Goal: Check status: Check status

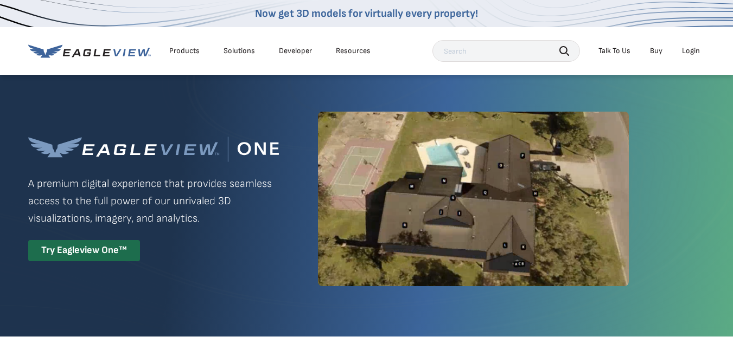
click at [689, 49] on div "Login" at bounding box center [691, 51] width 18 height 10
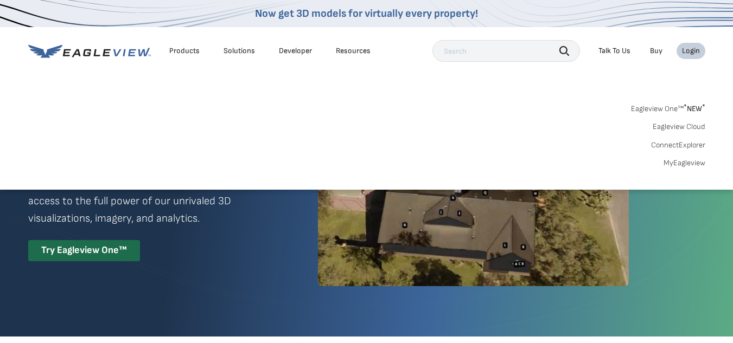
click at [679, 161] on link "MyEagleview" at bounding box center [685, 163] width 42 height 10
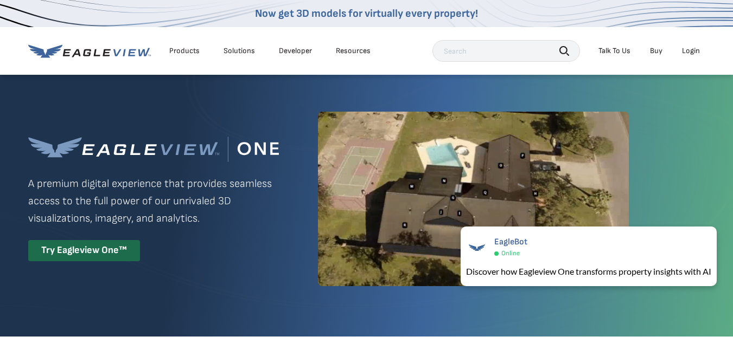
click at [689, 51] on div "Login" at bounding box center [691, 51] width 18 height 10
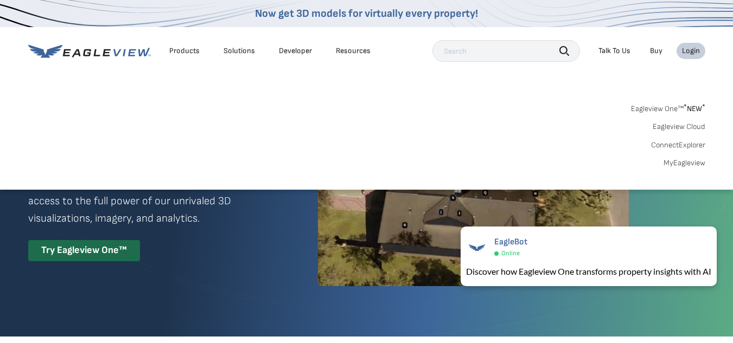
click at [651, 111] on link "Eagleview One™ * NEW *" at bounding box center [668, 107] width 74 height 12
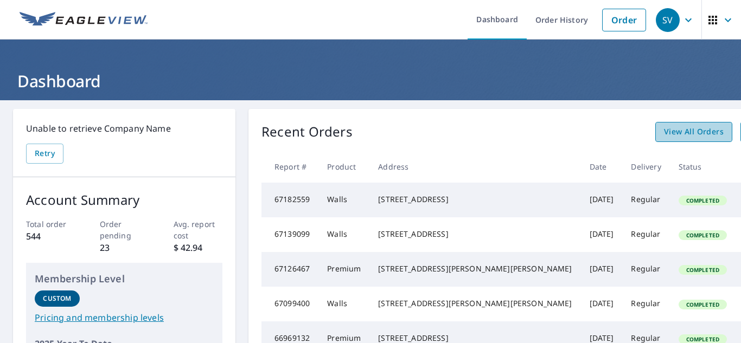
click at [664, 130] on span "View All Orders" at bounding box center [694, 132] width 60 height 14
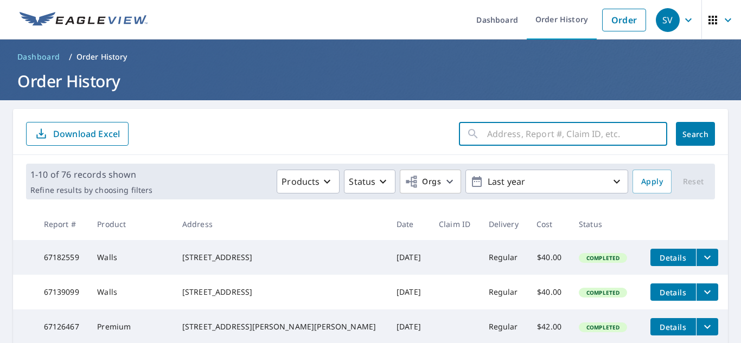
click at [511, 135] on input "text" at bounding box center [577, 134] width 180 height 30
type input "2506"
click at [685, 132] on span "Search" at bounding box center [696, 134] width 22 height 10
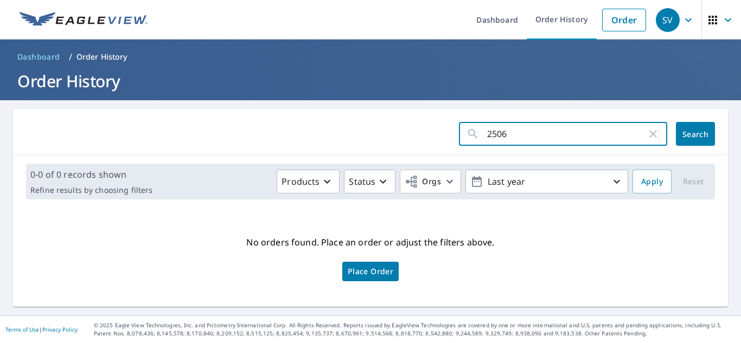
drag, startPoint x: 515, startPoint y: 138, endPoint x: 488, endPoint y: 143, distance: 27.5
click at [493, 142] on input "2506" at bounding box center [567, 134] width 160 height 30
type input "2"
type input "2607 Storm Lake"
click button "Search" at bounding box center [695, 134] width 39 height 24
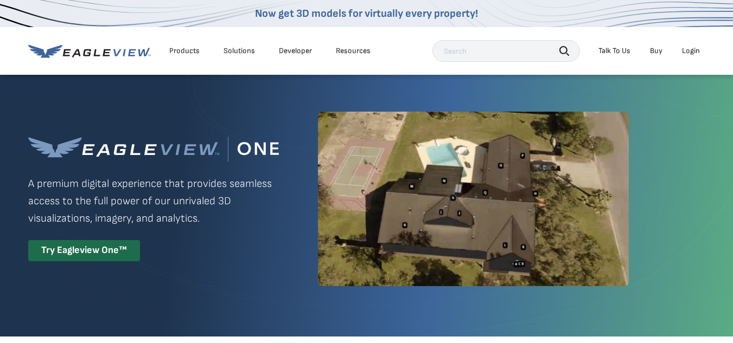
click at [692, 50] on div "Login" at bounding box center [691, 51] width 18 height 10
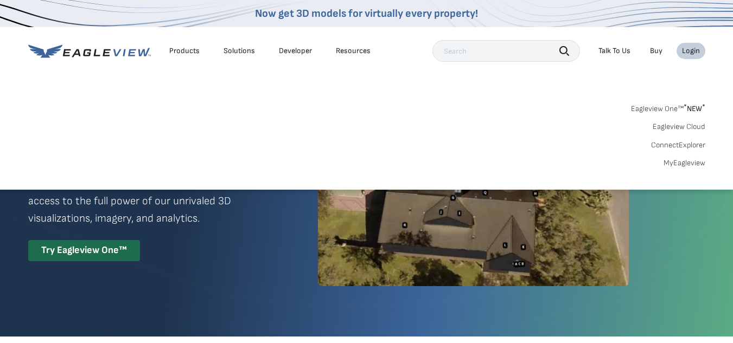
click at [640, 110] on link "Eagleview One™ * NEW *" at bounding box center [668, 107] width 74 height 12
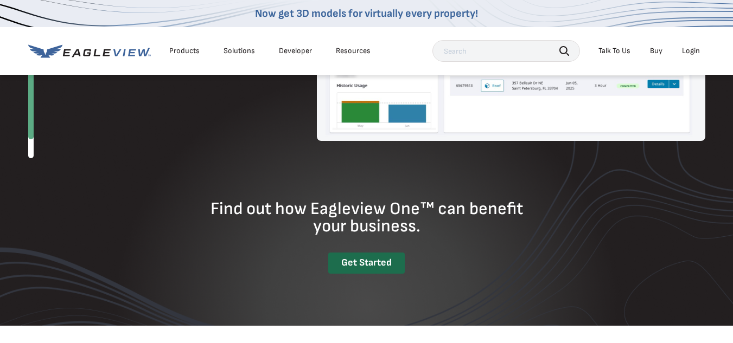
scroll to position [1411, 0]
